Goal: Task Accomplishment & Management: Manage account settings

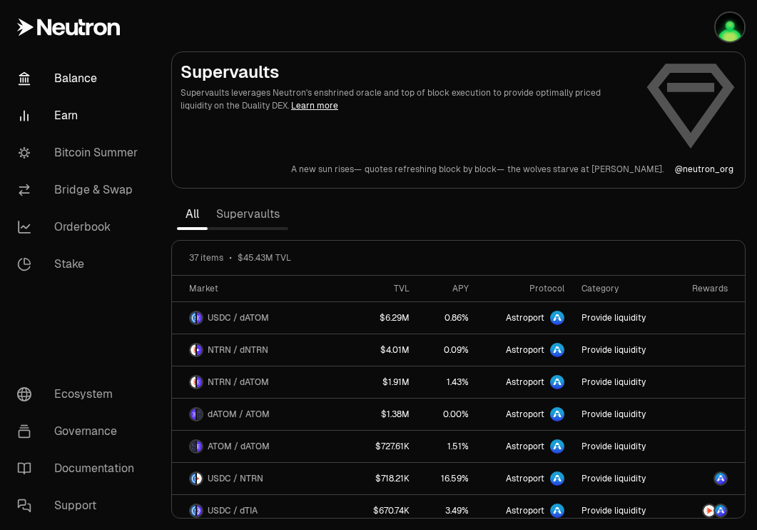
click at [84, 81] on link "Balance" at bounding box center [80, 78] width 148 height 37
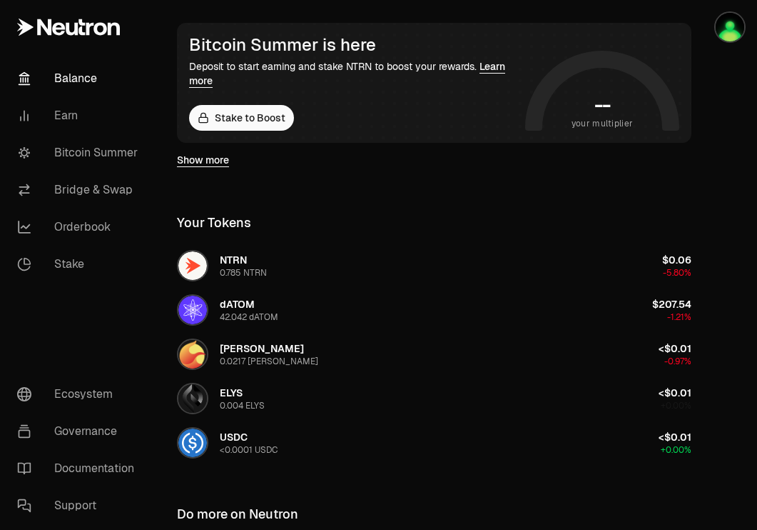
scroll to position [431, 0]
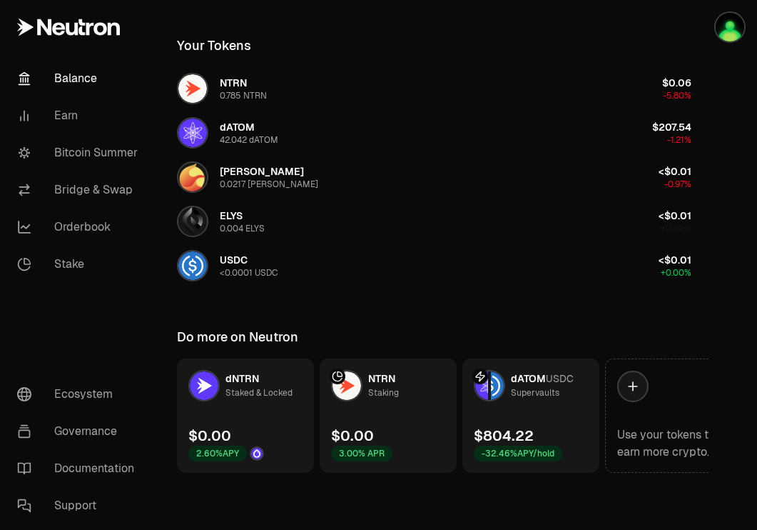
click at [557, 408] on link "dATOM USDC Supervaults $804.22 -32.46% APY/hold" at bounding box center [531, 415] width 137 height 114
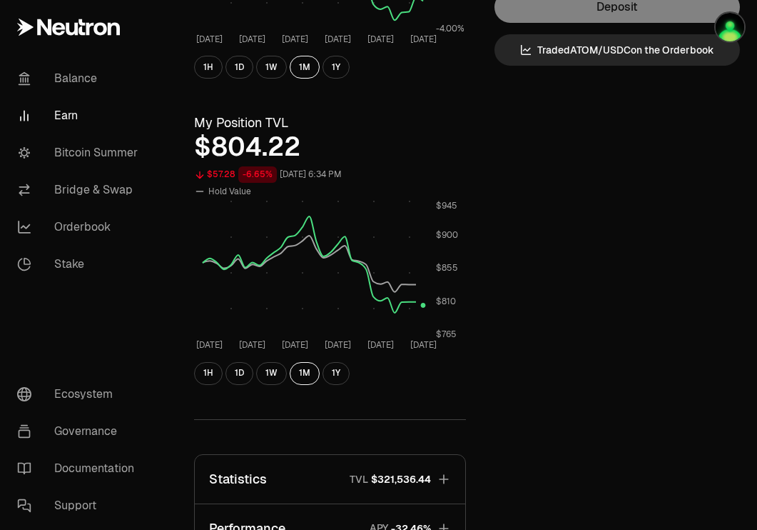
scroll to position [394, 0]
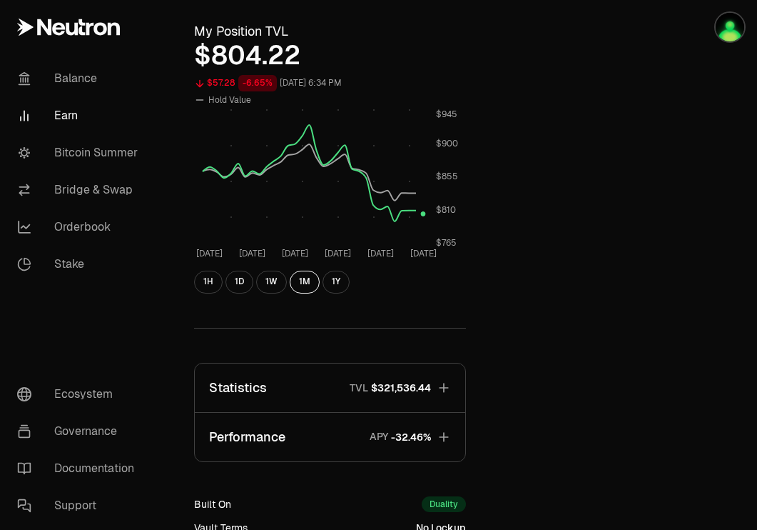
click at [433, 393] on button "Statistics TVL $321,536.44" at bounding box center [330, 387] width 271 height 49
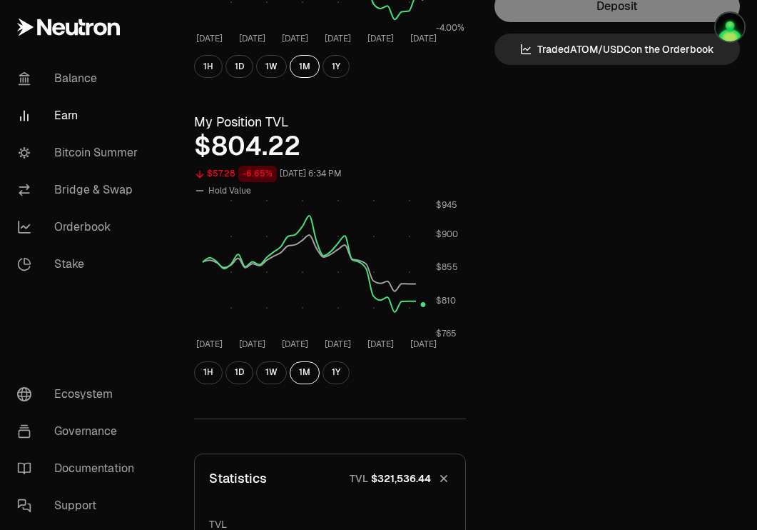
scroll to position [0, 0]
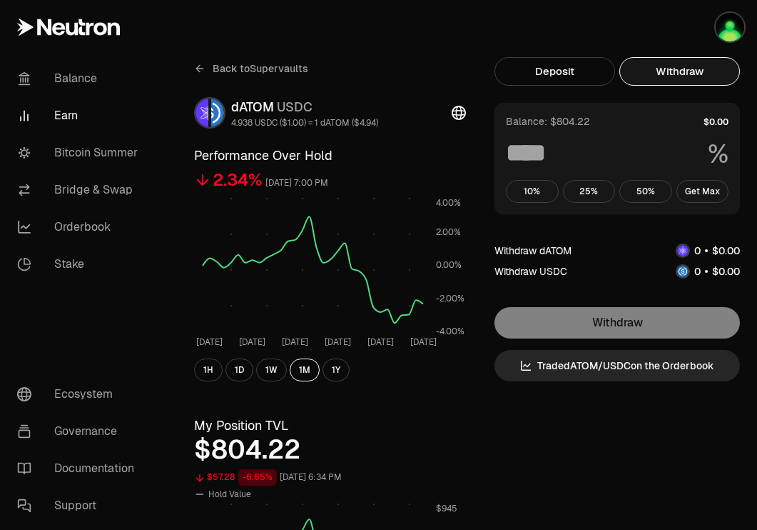
click at [698, 71] on button "Withdraw" at bounding box center [680, 71] width 121 height 29
click at [710, 187] on button "Get Max" at bounding box center [703, 191] width 53 height 23
type input "***"
